Goal: Task Accomplishment & Management: Manage account settings

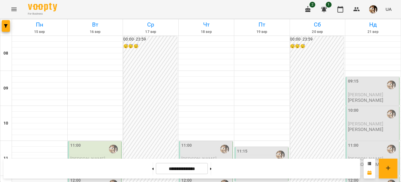
scroll to position [334, 0]
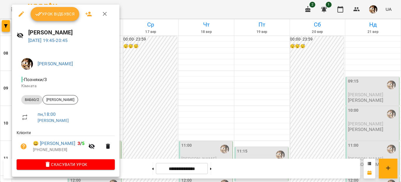
click at [50, 10] on span "Урок відбувся" at bounding box center [55, 13] width 40 height 7
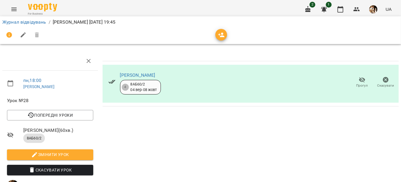
click at [356, 84] on span "Прогул" at bounding box center [362, 85] width 12 height 5
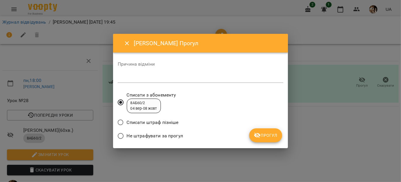
click at [194, 83] on div "Причина відміни *" at bounding box center [200, 73] width 165 height 23
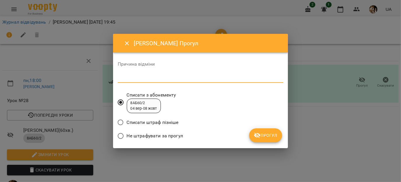
click at [194, 79] on textarea at bounding box center [200, 78] width 165 height 6
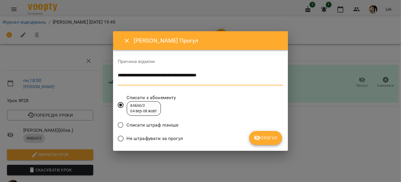
type textarea "**********"
click at [259, 143] on button "Прогул" at bounding box center [265, 138] width 33 height 14
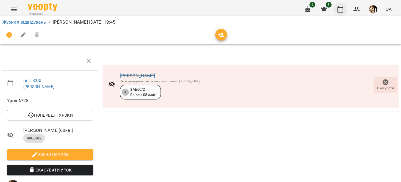
click at [341, 9] on icon "button" at bounding box center [340, 9] width 7 height 7
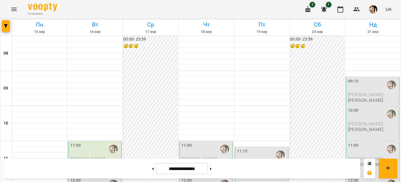
scroll to position [233, 0]
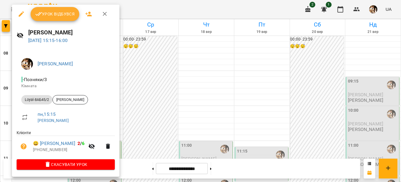
click at [53, 16] on span "Урок відбувся" at bounding box center [55, 13] width 40 height 7
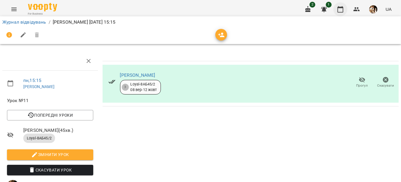
click at [338, 5] on button "button" at bounding box center [340, 9] width 14 height 14
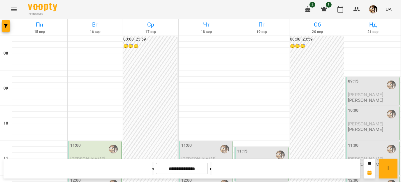
scroll to position [334, 0]
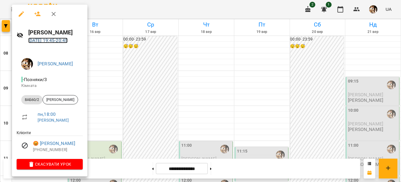
click at [62, 40] on link "[DATE] 19:45 - 20:45" at bounding box center [48, 41] width 40 height 6
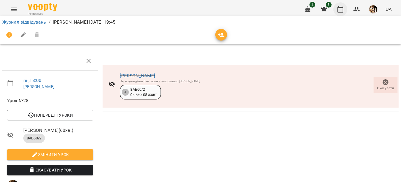
click at [340, 11] on icon "button" at bounding box center [340, 9] width 7 height 7
